Goal: Book appointment/travel/reservation

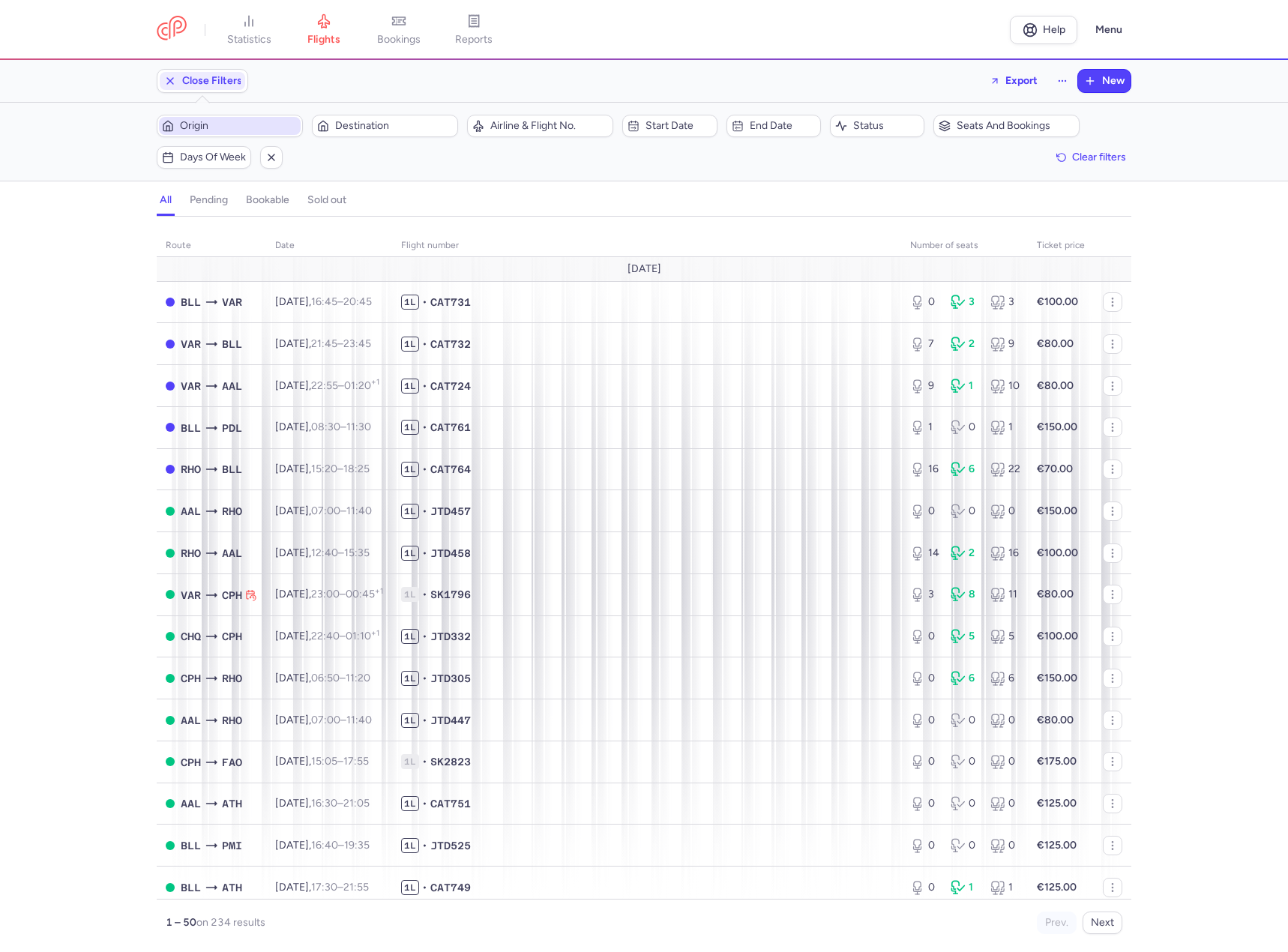
click at [228, 127] on span "Origin" at bounding box center [239, 126] width 118 height 12
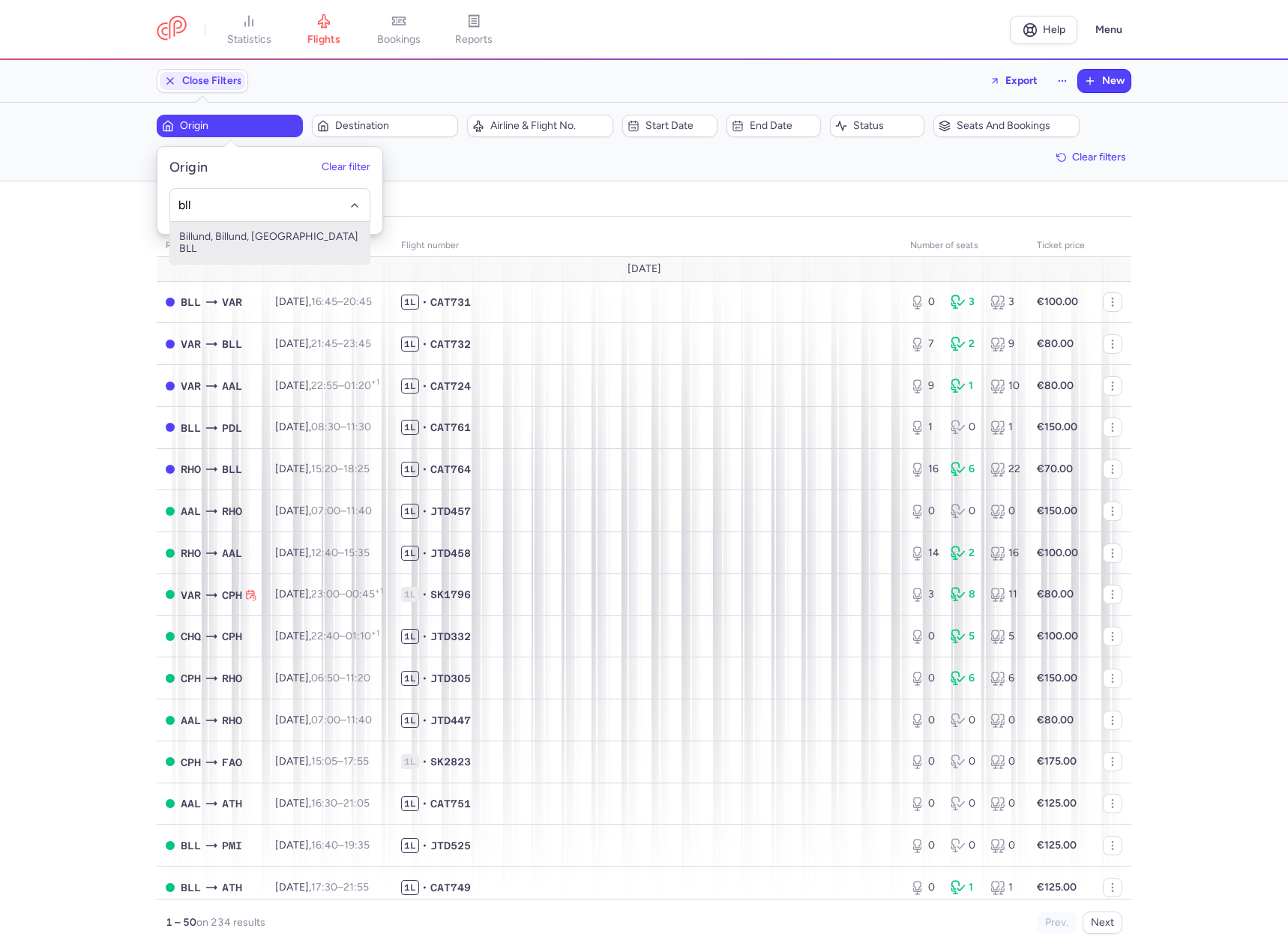
click at [213, 228] on span "Billund, Billund, [GEOGRAPHIC_DATA] BLL" at bounding box center [270, 243] width 200 height 42
type input "bll"
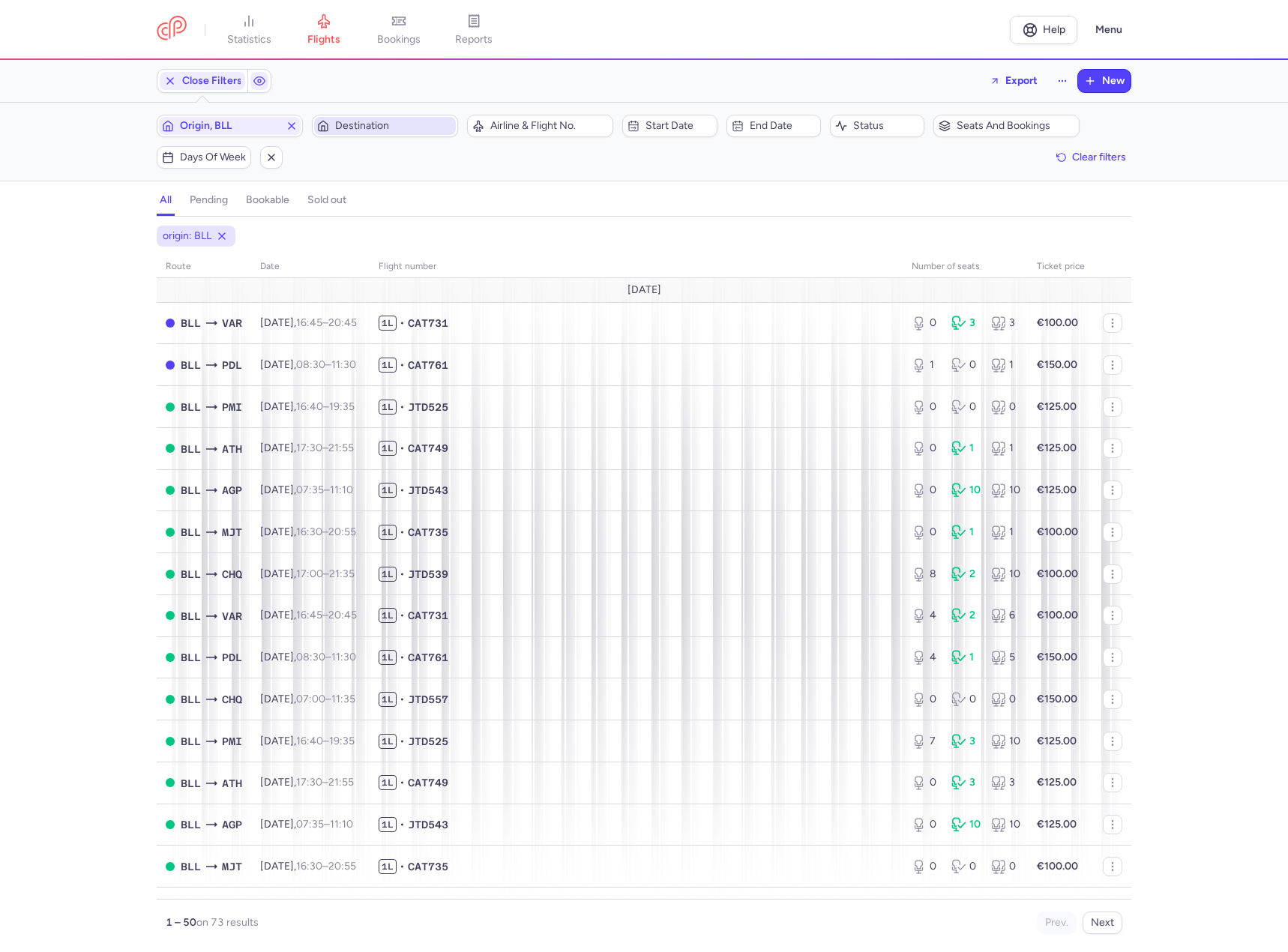
click at [376, 131] on span "Destination" at bounding box center [394, 126] width 118 height 12
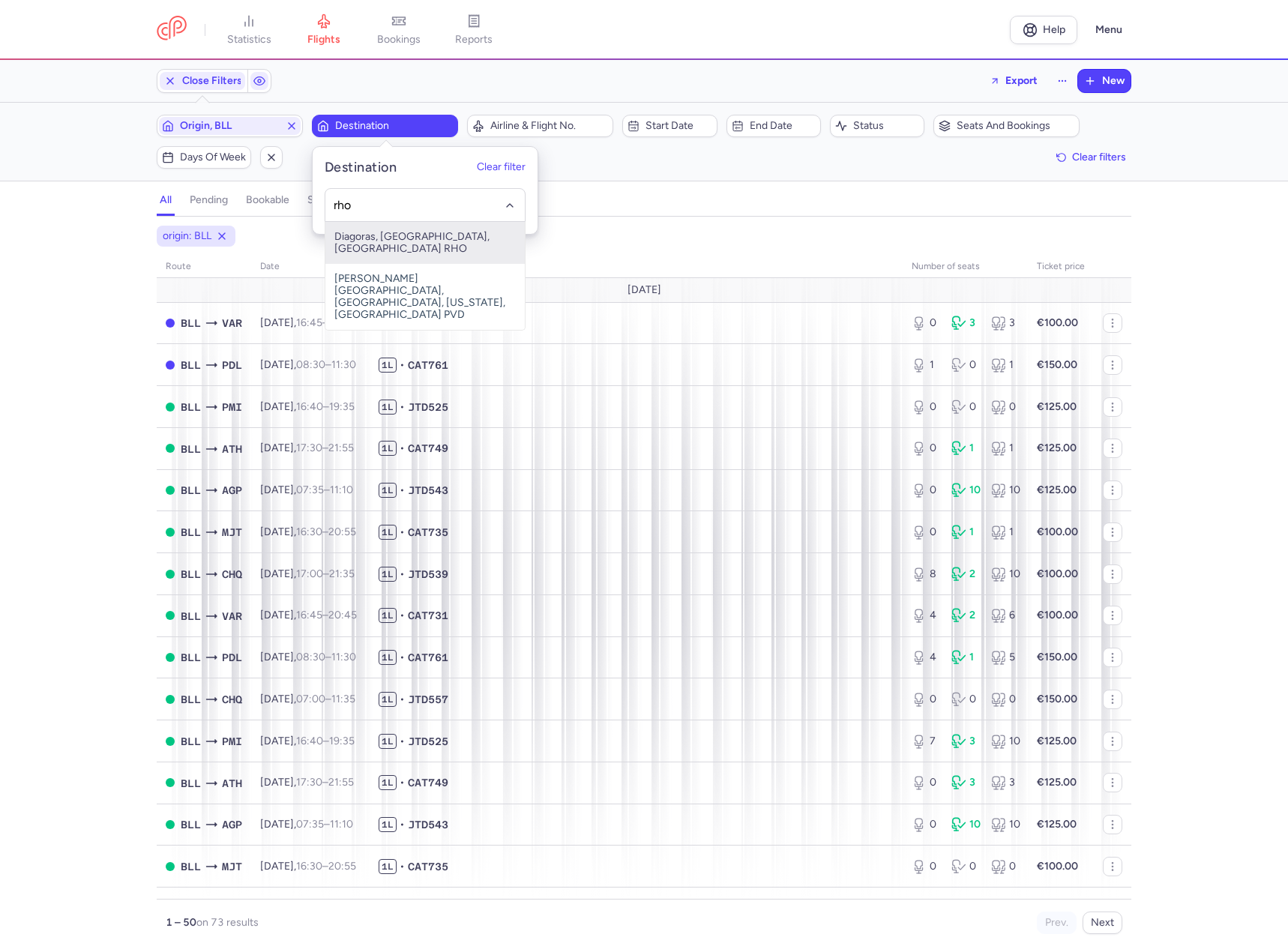
click at [375, 231] on span "Diagoras, [GEOGRAPHIC_DATA], [GEOGRAPHIC_DATA] RHO" at bounding box center [425, 243] width 200 height 42
type input "rho"
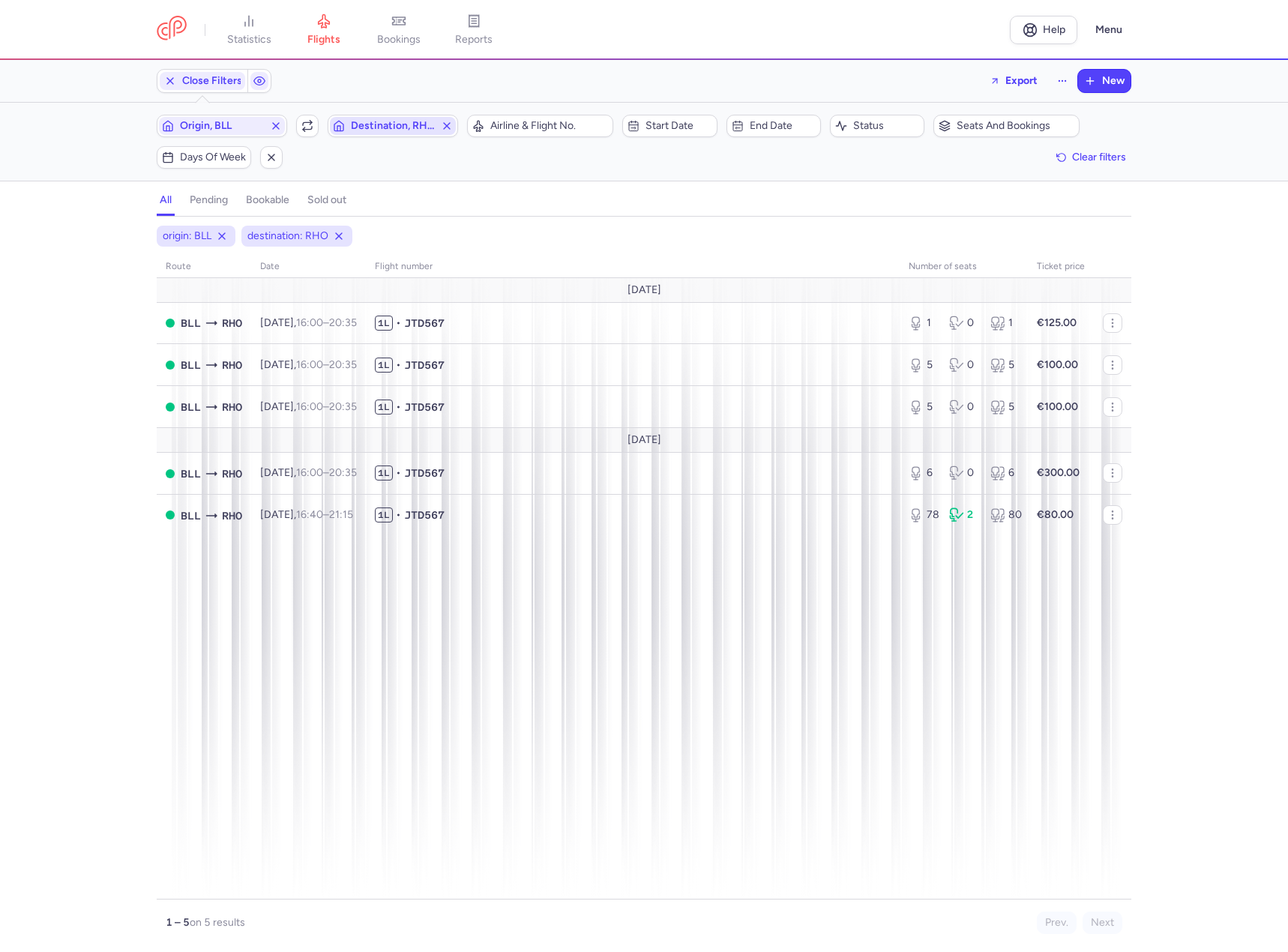
click at [442, 125] on icon "button" at bounding box center [447, 126] width 12 height 12
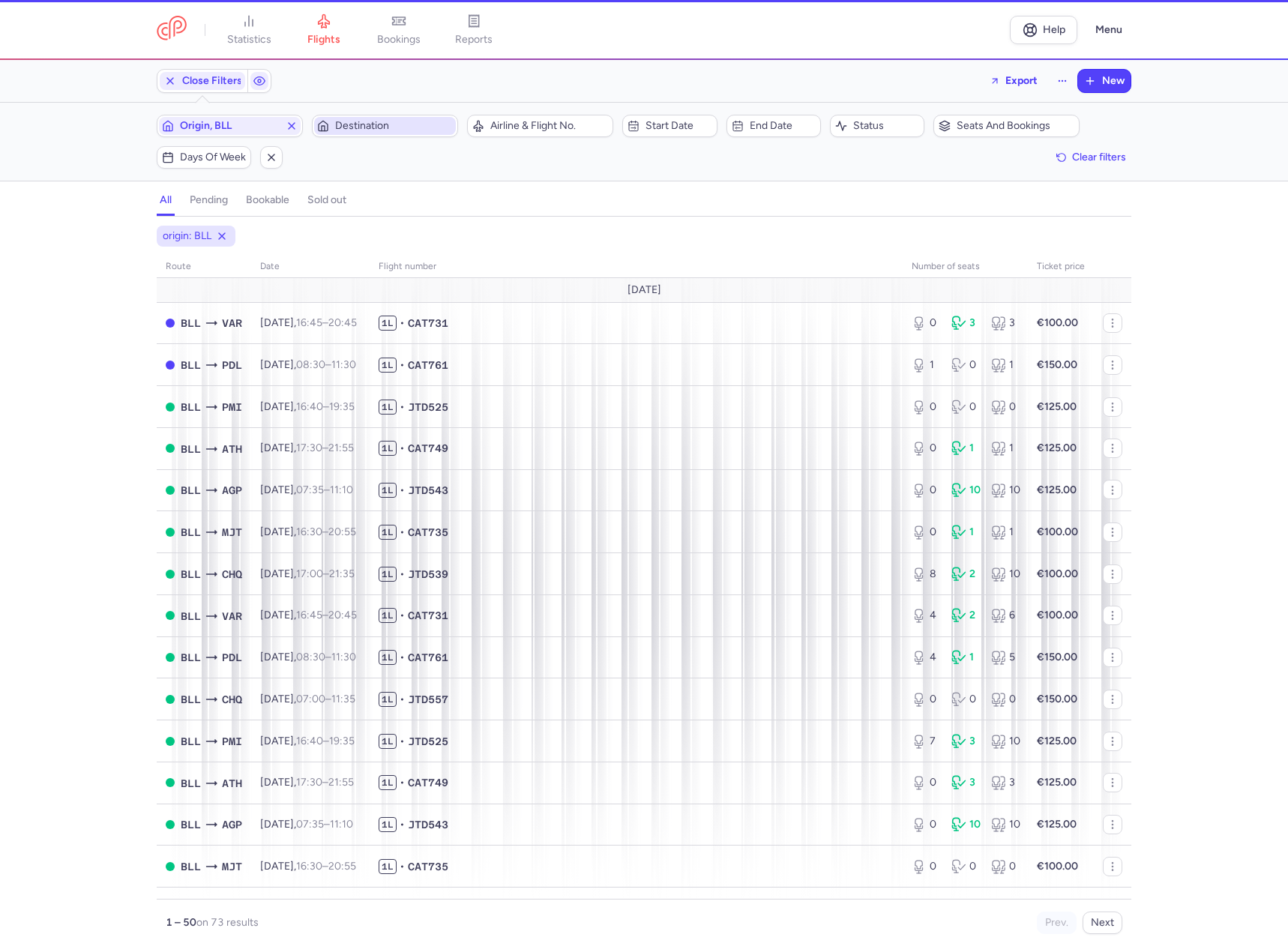
click at [387, 127] on span "Destination" at bounding box center [394, 126] width 118 height 12
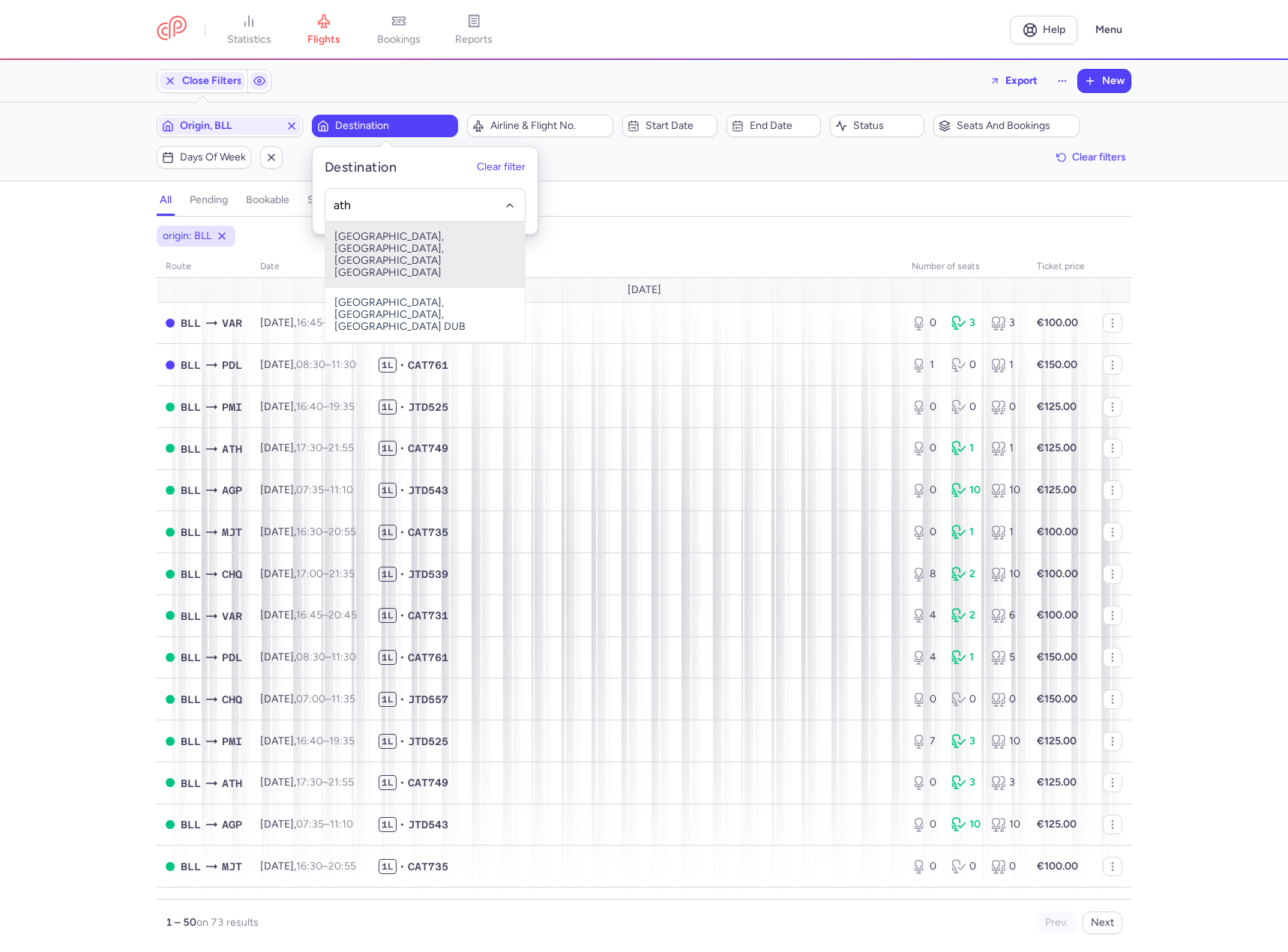
click at [405, 246] on span "[GEOGRAPHIC_DATA], [GEOGRAPHIC_DATA], [GEOGRAPHIC_DATA] [GEOGRAPHIC_DATA]" at bounding box center [425, 255] width 200 height 66
type input "ath"
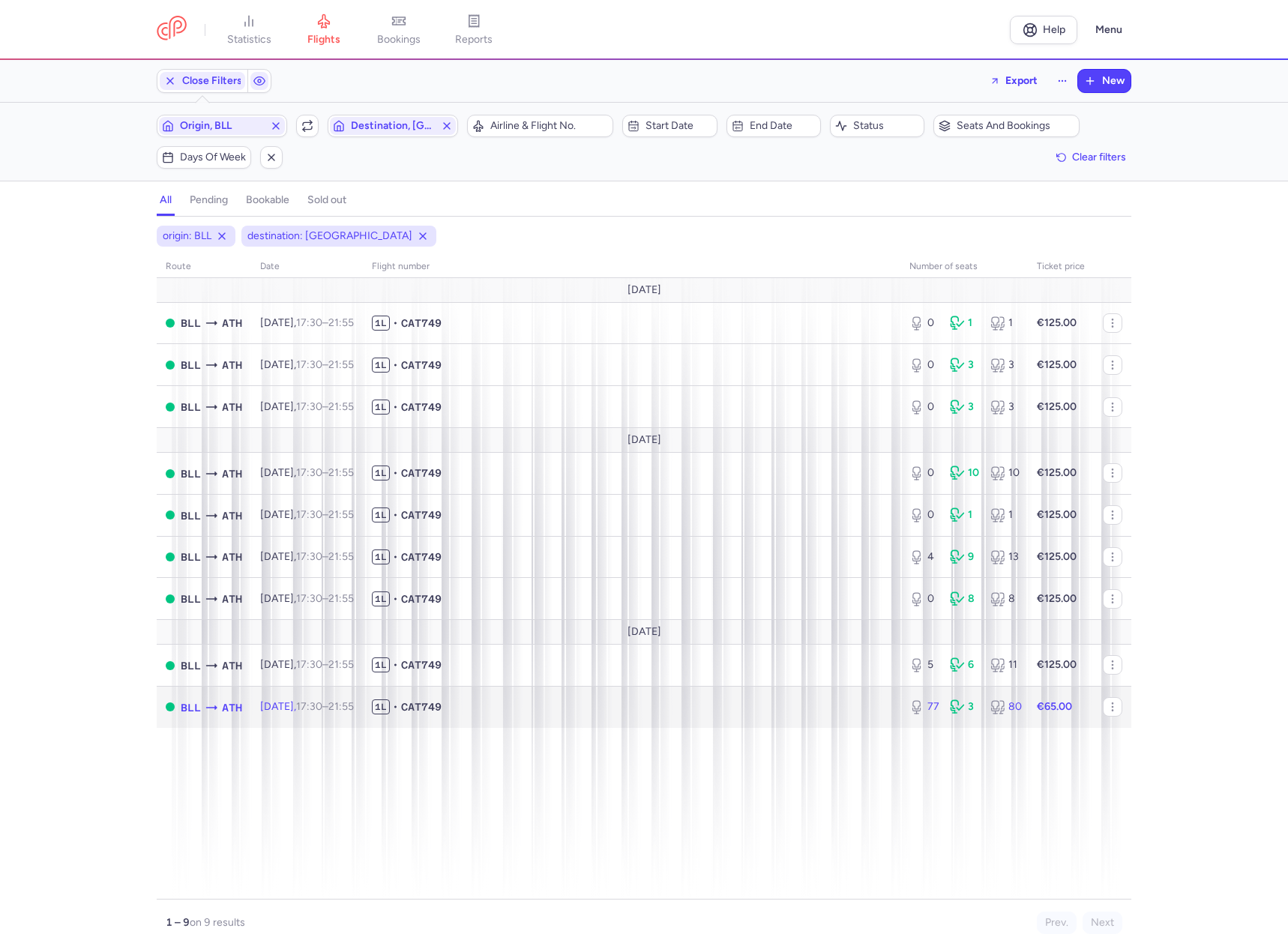
click at [729, 700] on span "1L • CAT749" at bounding box center [632, 706] width 520 height 15
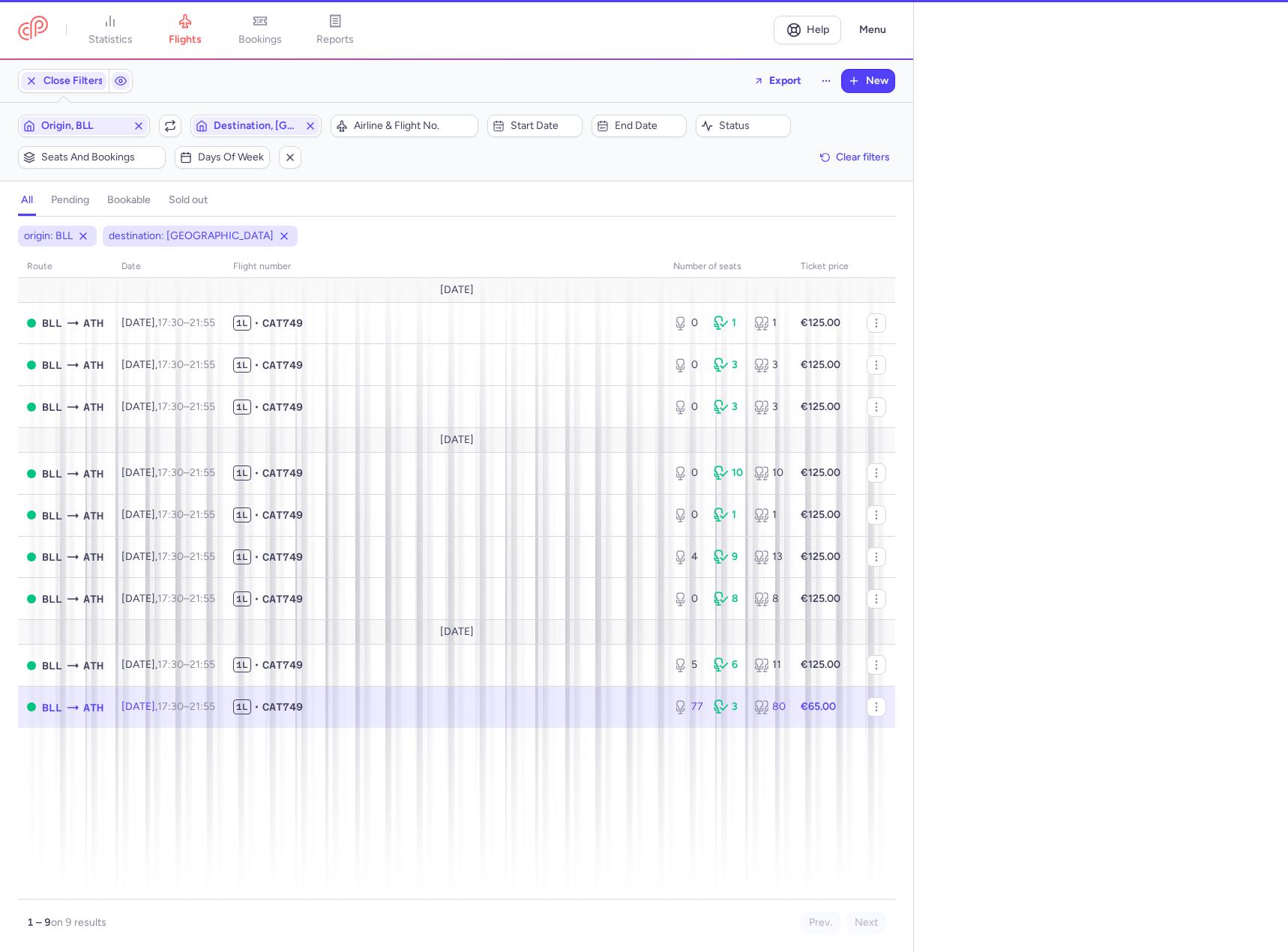
select select "days"
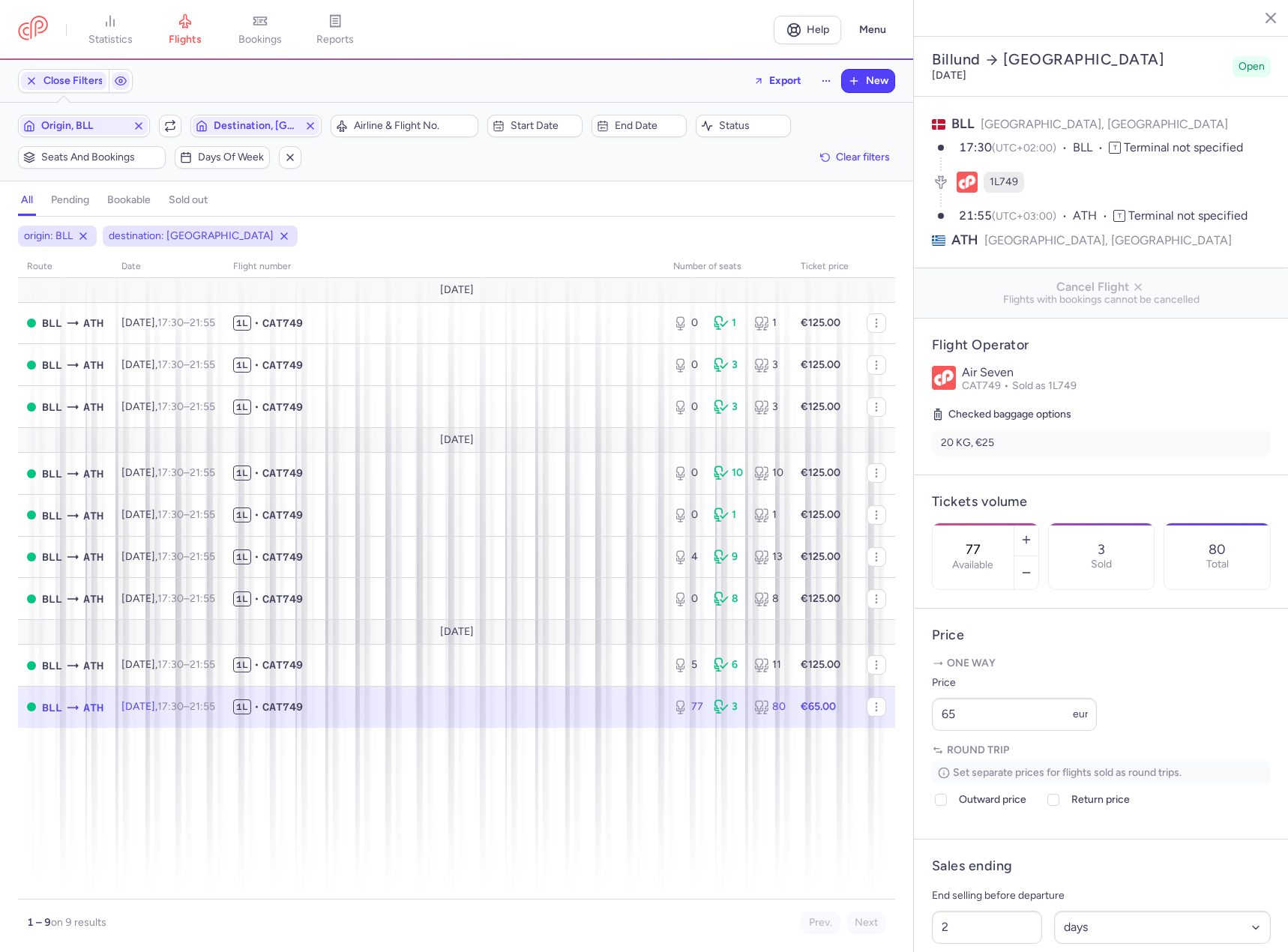
scroll to position [205, 0]
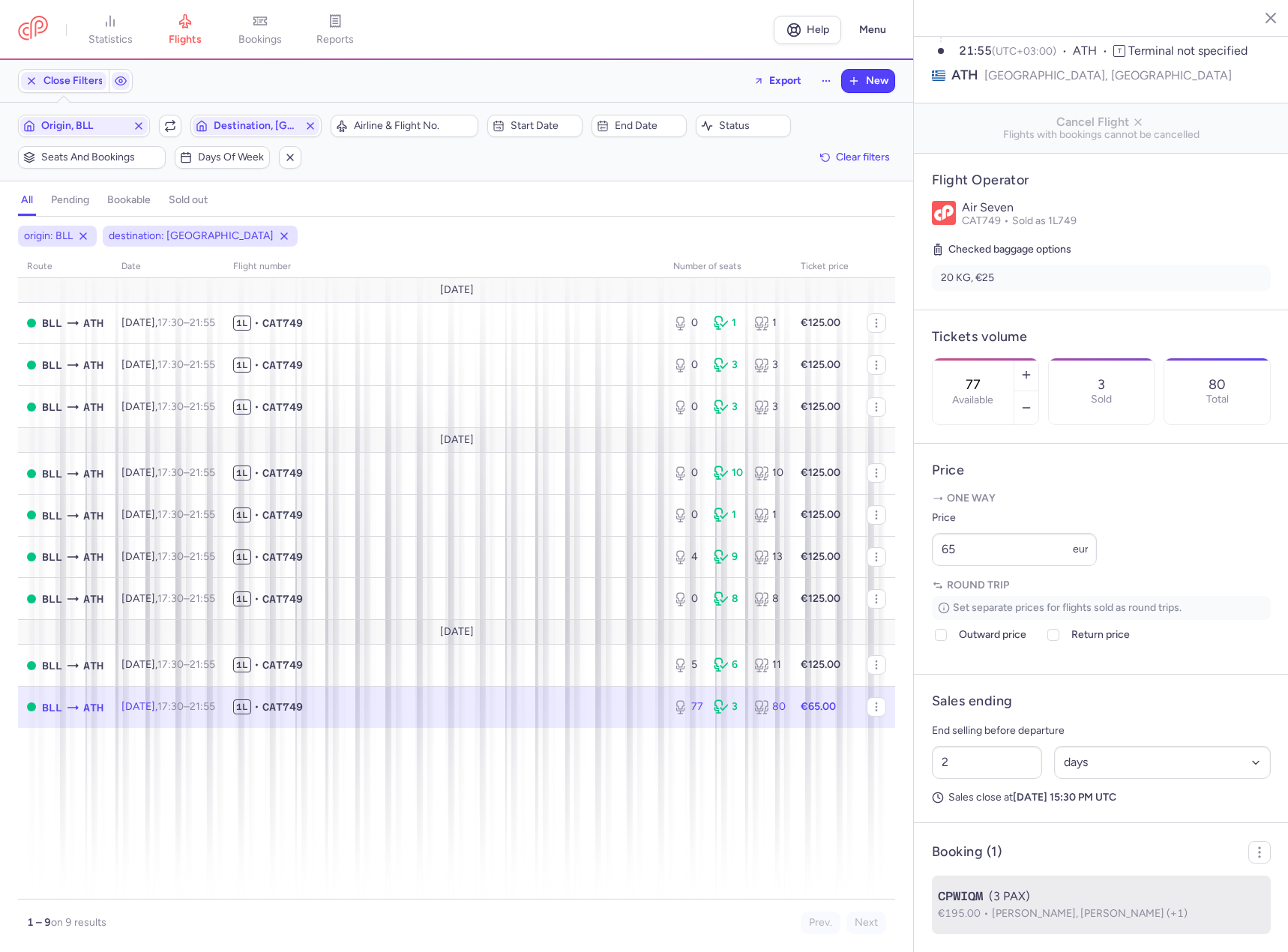
click at [1064, 923] on li "CPWIQM (3 PAX) €195.00 [PERSON_NAME], [PERSON_NAME] (+1)" at bounding box center [1101, 905] width 339 height 59
click at [1073, 909] on span "[PERSON_NAME], [PERSON_NAME] (+1)" at bounding box center [1090, 913] width 196 height 13
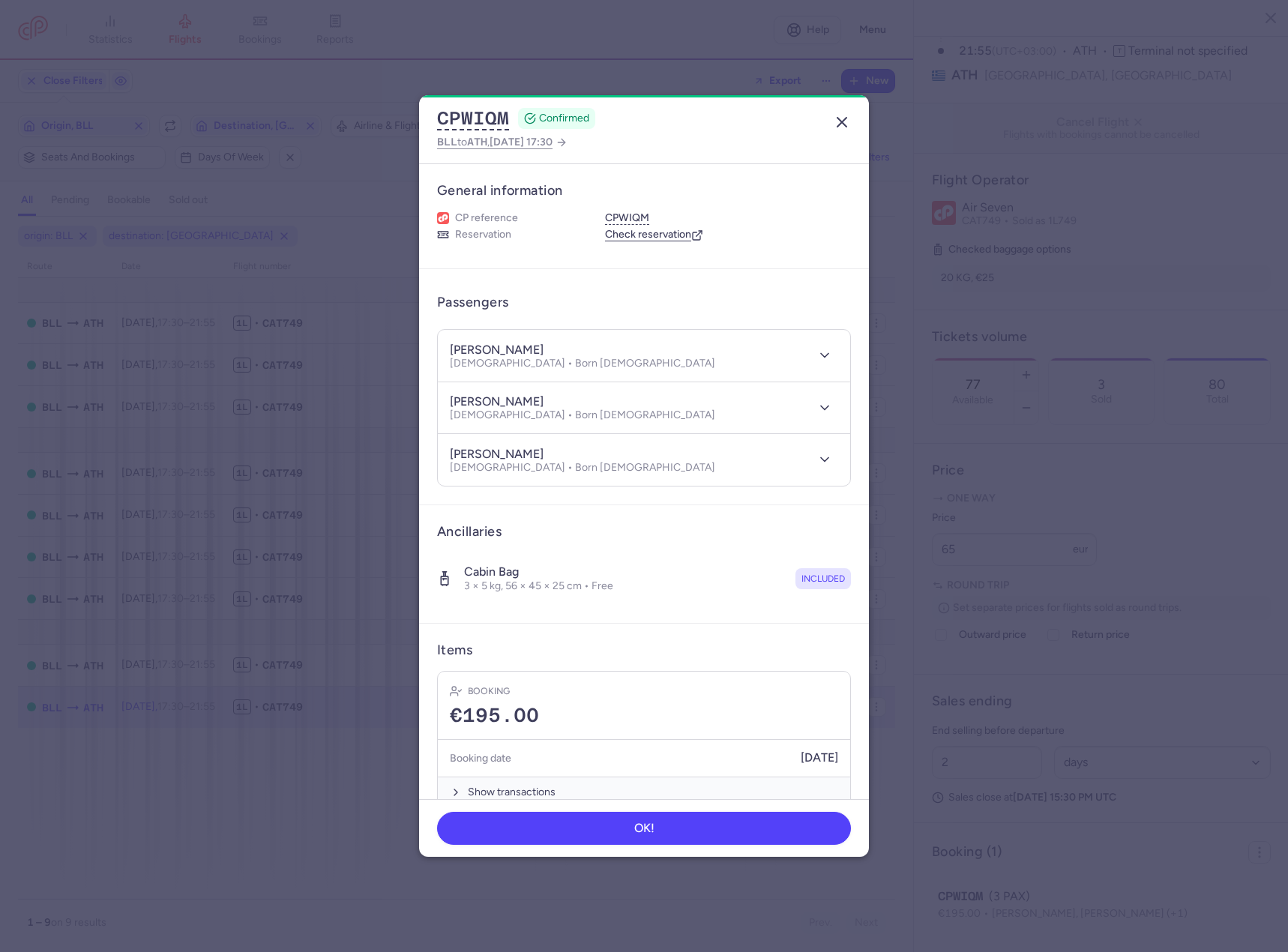
click at [831, 122] on button "button" at bounding box center [842, 122] width 24 height 24
